Goal: Check status: Check status

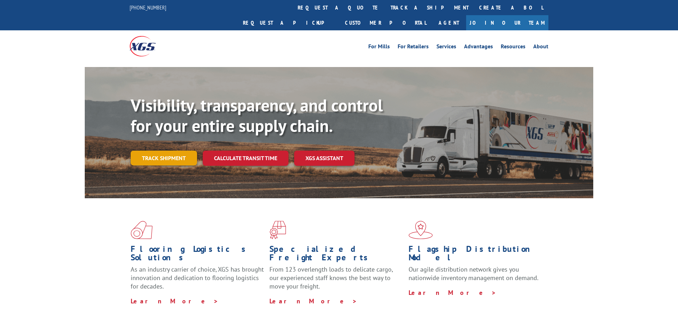
click at [157, 151] on link "Track shipment" at bounding box center [164, 158] width 66 height 15
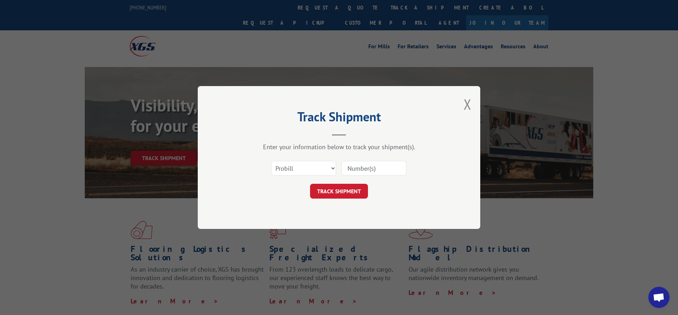
click at [357, 169] on input at bounding box center [373, 168] width 65 height 15
paste input "3377797"
type input "3377797"
click at [271, 161] on select "Select category... Probill BOL PO" at bounding box center [303, 168] width 65 height 15
select select "bol"
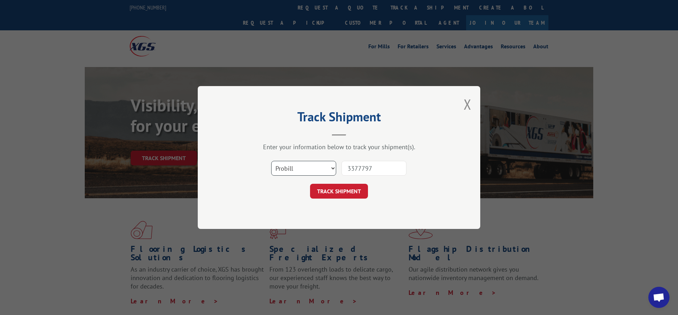
click option "BOL" at bounding box center [0, 0] width 0 height 0
click at [336, 187] on button "TRACK SHIPMENT" at bounding box center [339, 191] width 58 height 15
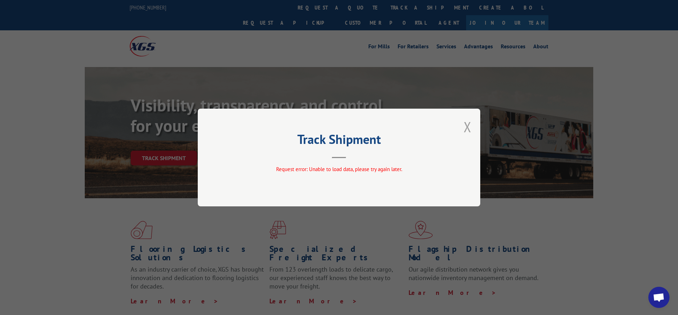
click at [468, 123] on button "Close modal" at bounding box center [467, 127] width 8 height 19
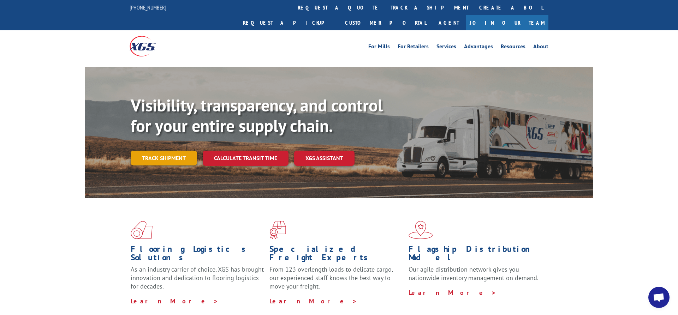
click at [166, 151] on link "Track shipment" at bounding box center [164, 158] width 66 height 15
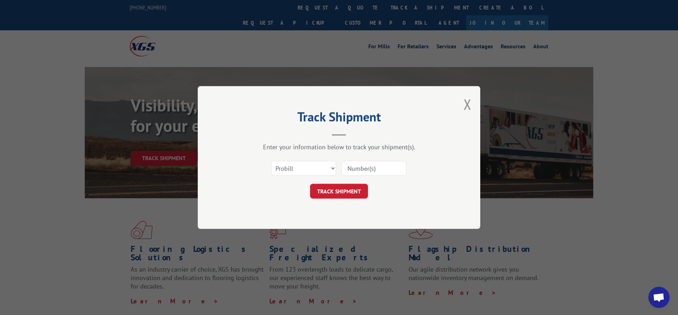
click at [359, 168] on input at bounding box center [373, 168] width 65 height 15
paste input "3377797"
type input "3377797"
click at [271, 161] on select "Select category... Probill BOL PO" at bounding box center [303, 168] width 65 height 15
select select "bol"
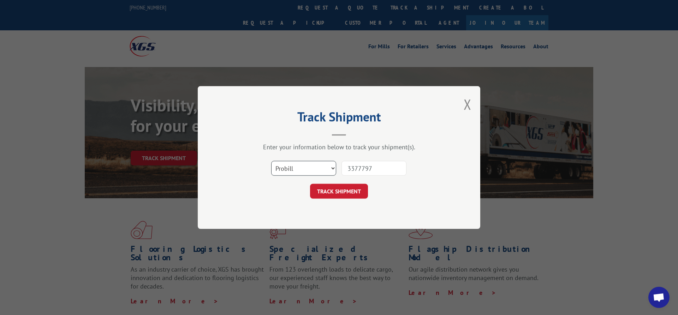
click option "BOL" at bounding box center [0, 0] width 0 height 0
click at [344, 192] on button "TRACK SHIPMENT" at bounding box center [339, 191] width 58 height 15
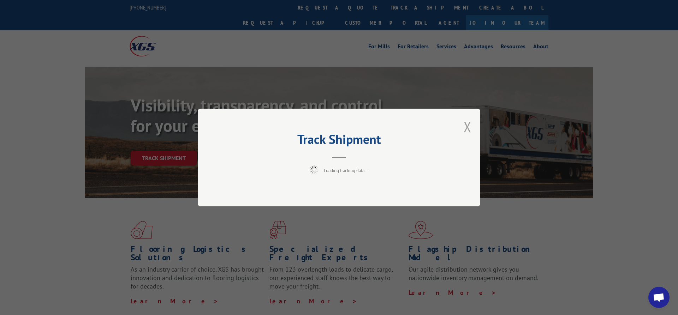
click at [469, 127] on button "Close modal" at bounding box center [467, 127] width 8 height 19
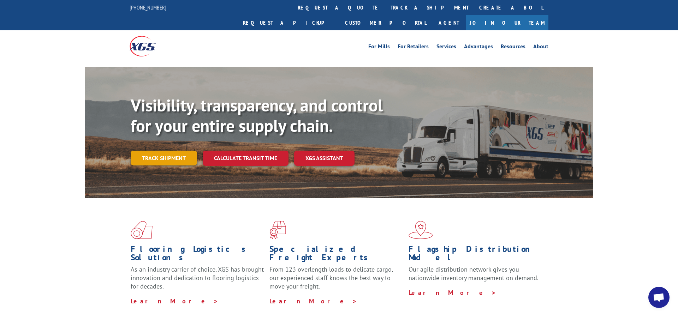
click at [154, 151] on link "Track shipment" at bounding box center [164, 158] width 66 height 15
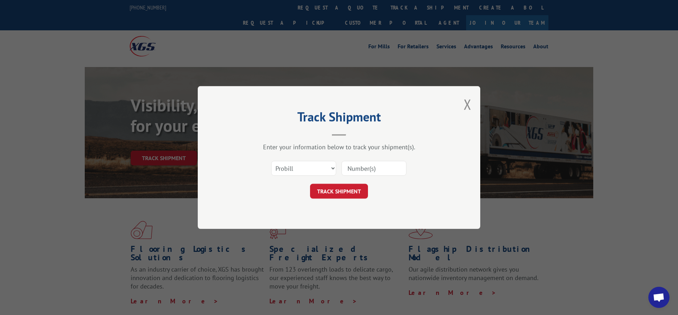
click at [360, 167] on input at bounding box center [373, 168] width 65 height 15
paste input "6200038037"
type input "6200038037"
click at [271, 161] on select "Select category... Probill BOL PO" at bounding box center [303, 168] width 65 height 15
select select "bol"
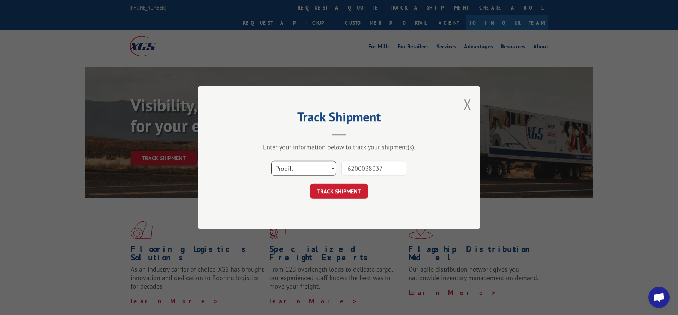
click option "BOL" at bounding box center [0, 0] width 0 height 0
click at [332, 190] on button "TRACK SHIPMENT" at bounding box center [339, 191] width 58 height 15
